Goal: Browse casually: Explore the website without a specific task or goal

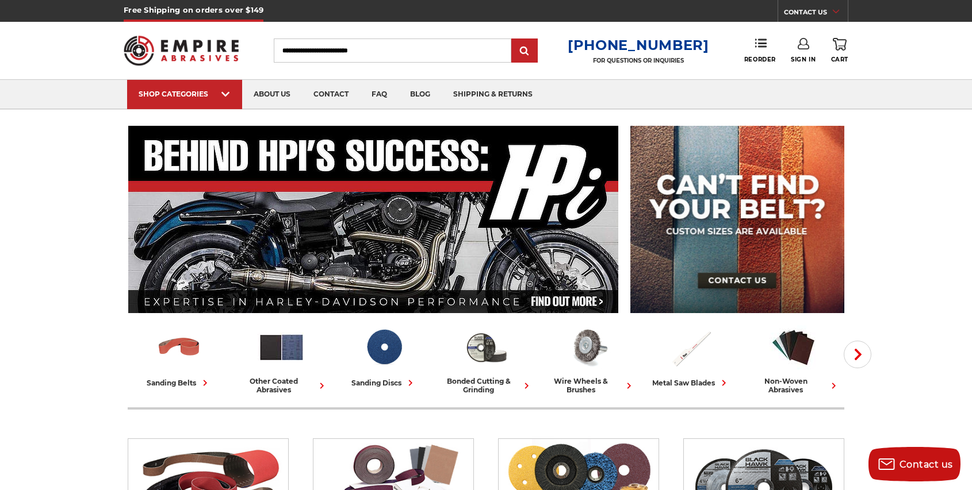
click at [192, 44] on img at bounding box center [181, 50] width 115 height 45
click at [271, 94] on link "about us" at bounding box center [272, 94] width 60 height 29
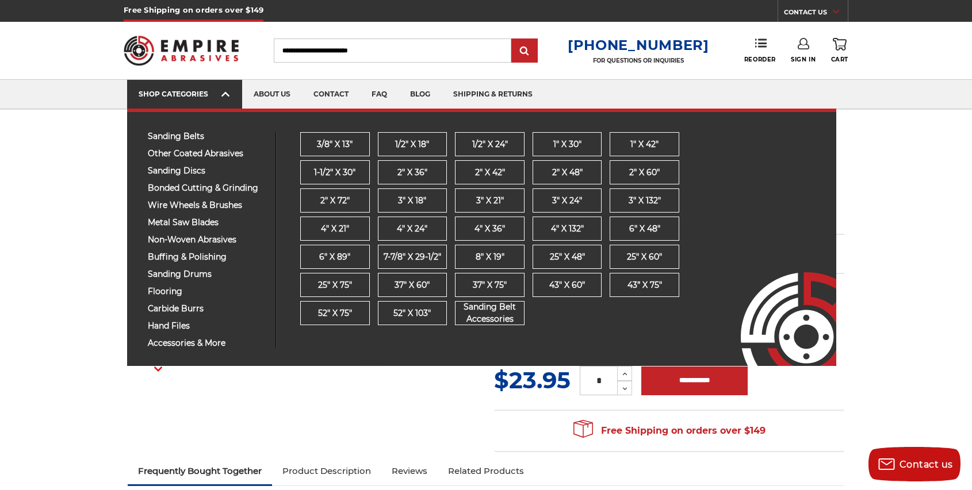
click at [193, 92] on div "SHOP CATEGORIES" at bounding box center [185, 94] width 92 height 9
click at [179, 136] on span "sanding belts" at bounding box center [207, 136] width 119 height 9
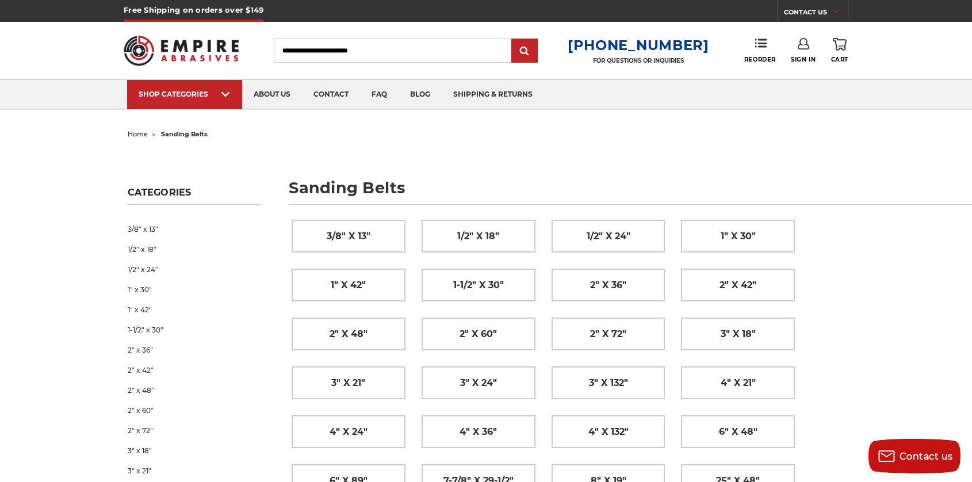
click at [182, 46] on img at bounding box center [181, 50] width 115 height 45
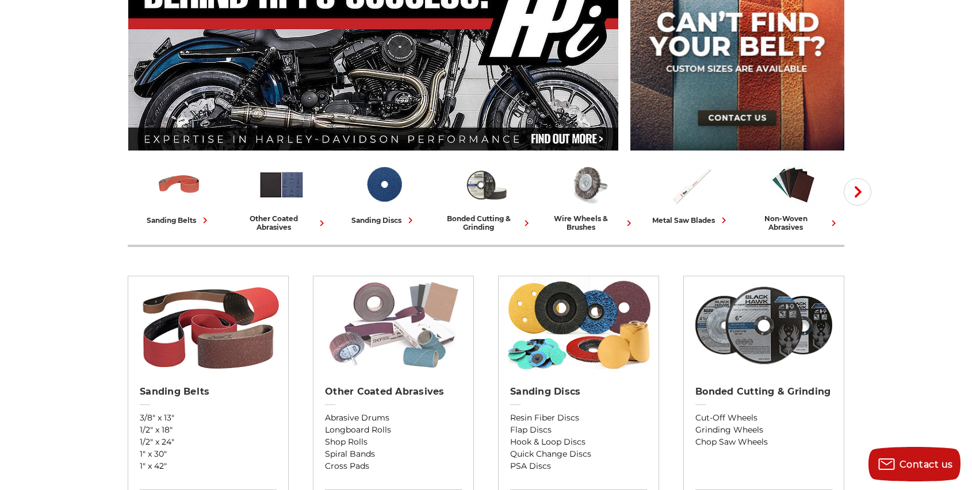
scroll to position [197, 0]
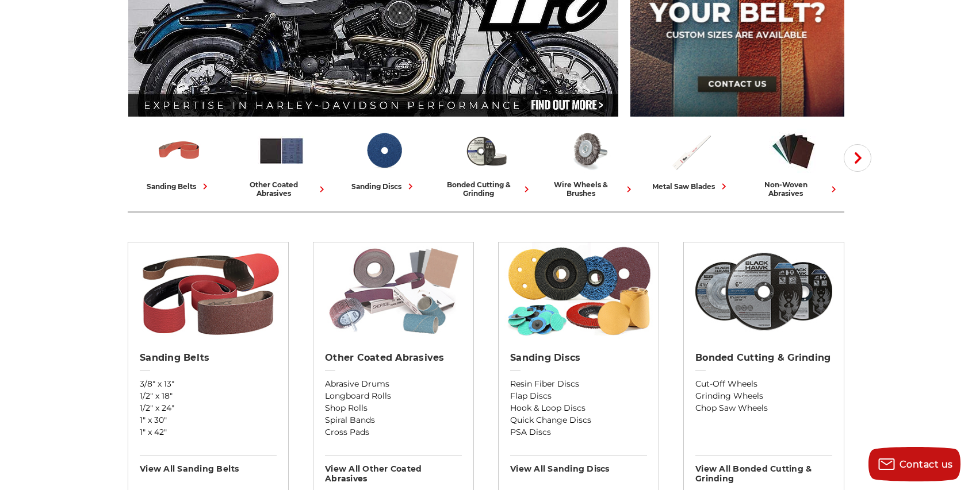
click at [412, 315] on img at bounding box center [393, 292] width 149 height 98
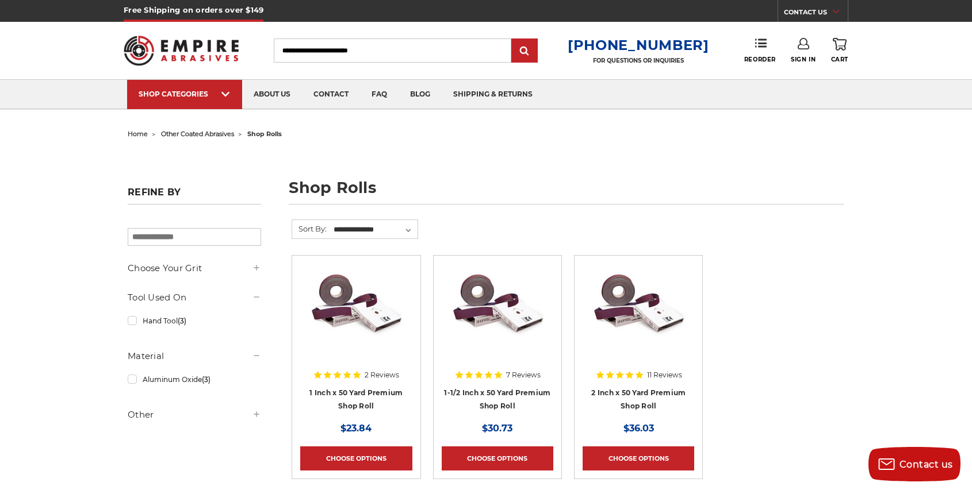
click at [174, 44] on img at bounding box center [181, 50] width 115 height 45
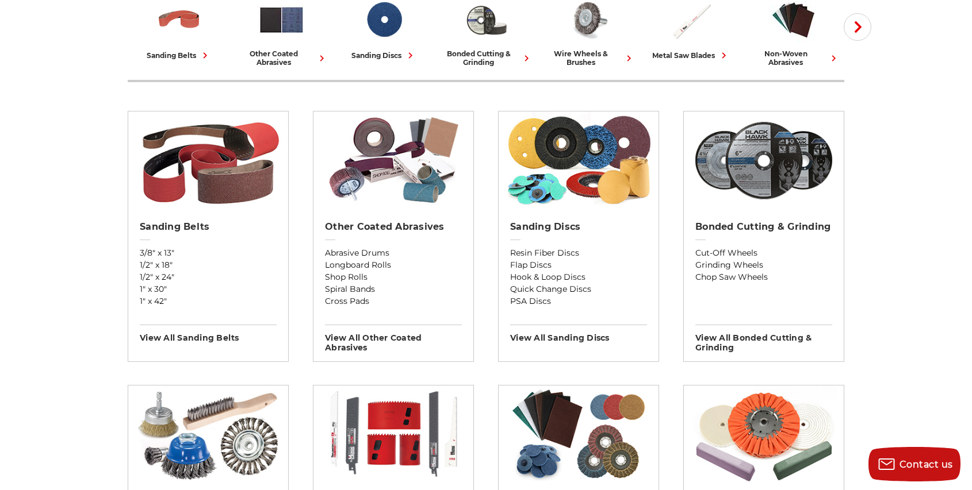
scroll to position [191, 0]
